Goal: Find specific page/section: Find specific page/section

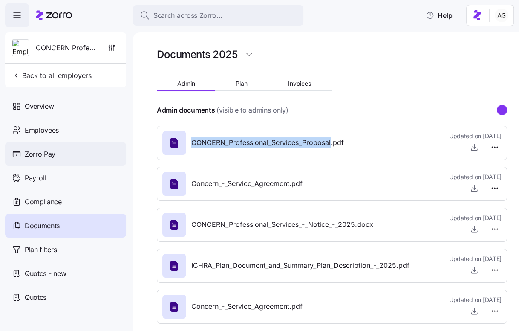
scroll to position [9, 0]
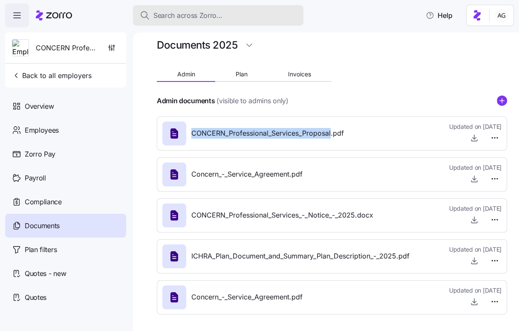
click at [164, 13] on span "Search across Zorro..." at bounding box center [188, 15] width 69 height 11
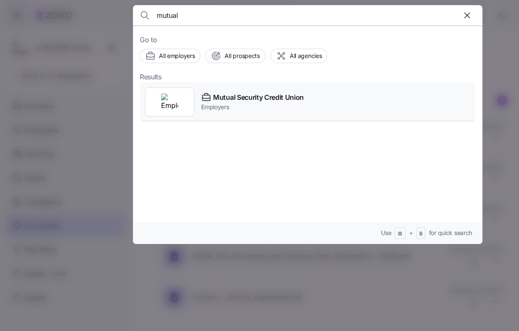
type input "mutual"
click at [205, 94] on icon at bounding box center [206, 94] width 3 height 2
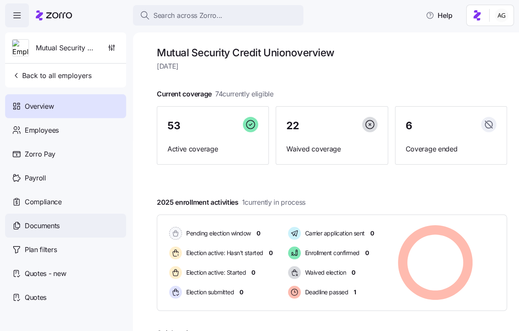
click at [65, 224] on div "Documents" at bounding box center [65, 226] width 121 height 24
